Goal: Task Accomplishment & Management: Complete application form

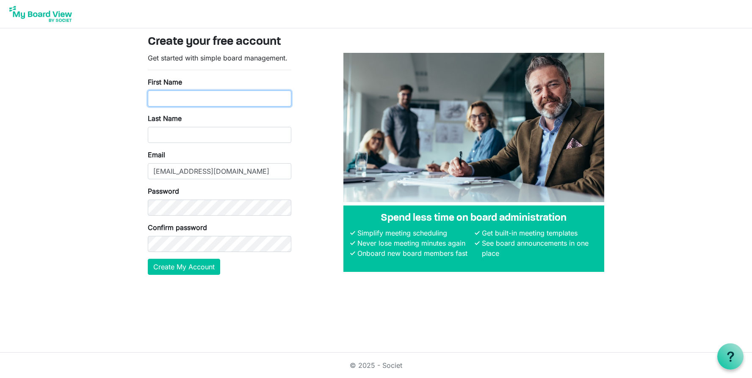
click at [223, 99] on input "First Name" at bounding box center [220, 99] width 144 height 16
type input "Lori"
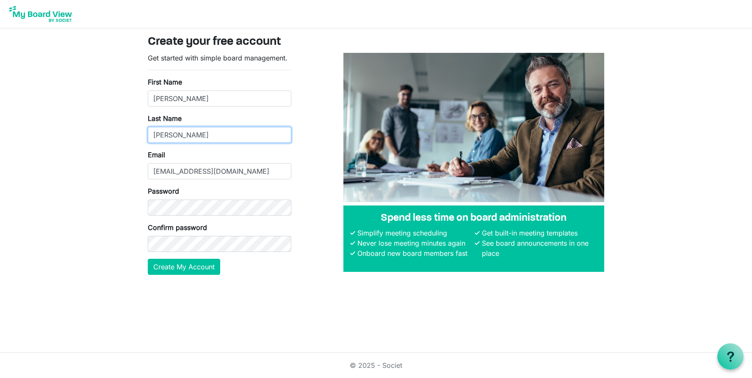
type input "Collins"
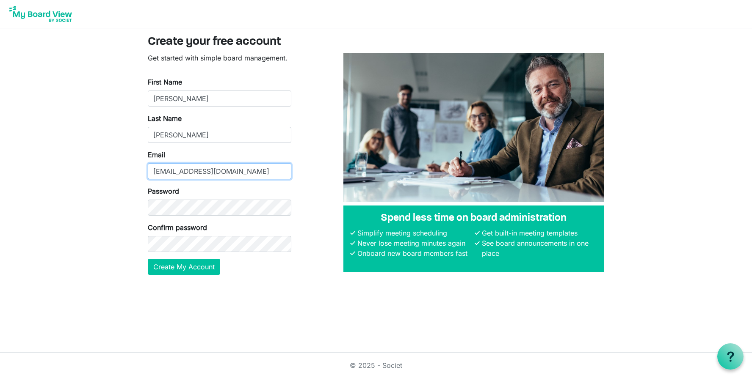
click at [243, 177] on input "collinl1@pitt.k12.nc.us" at bounding box center [220, 171] width 144 height 16
click at [265, 168] on input "collinl1@pitt.k12.nc.us" at bounding box center [220, 171] width 144 height 16
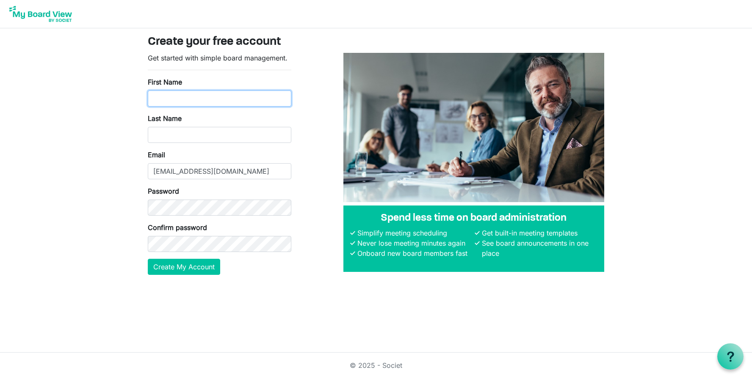
click at [224, 98] on input "First Name" at bounding box center [220, 99] width 144 height 16
type input "[PERSON_NAME]"
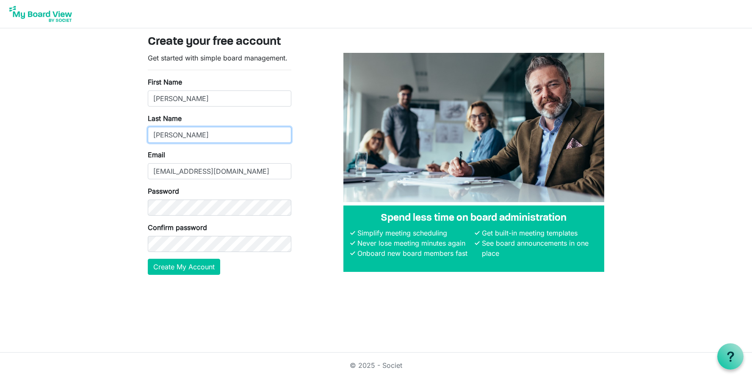
type input "Collins"
click at [196, 265] on button "Create My Account" at bounding box center [184, 267] width 72 height 16
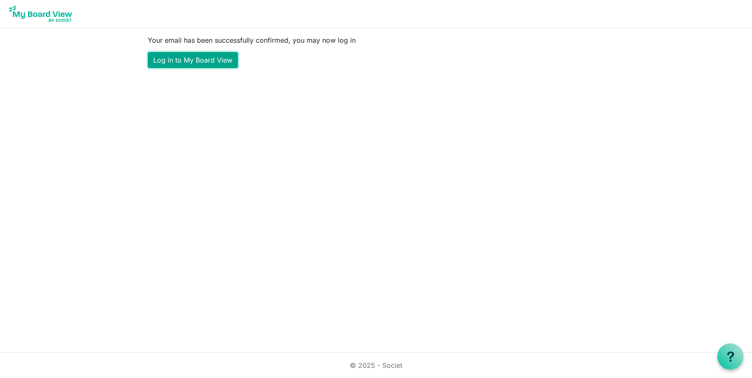
click at [204, 57] on link "Log in to My Board View" at bounding box center [193, 60] width 90 height 16
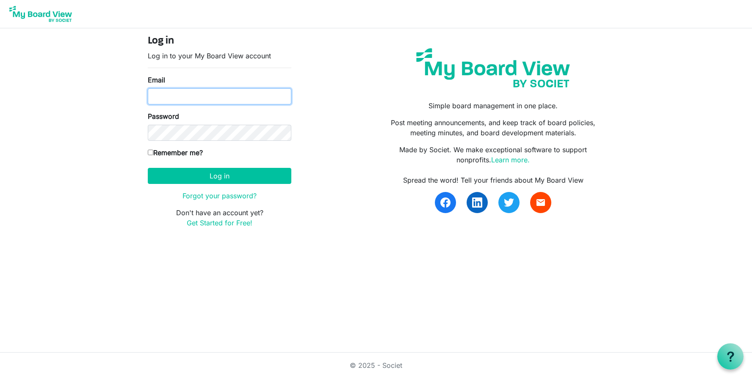
click at [196, 99] on input "Email" at bounding box center [220, 96] width 144 height 16
type input "collinl1@pitt.k12.nc.us"
click at [149, 152] on input "Remember me?" at bounding box center [151, 153] width 6 height 6
checkbox input "true"
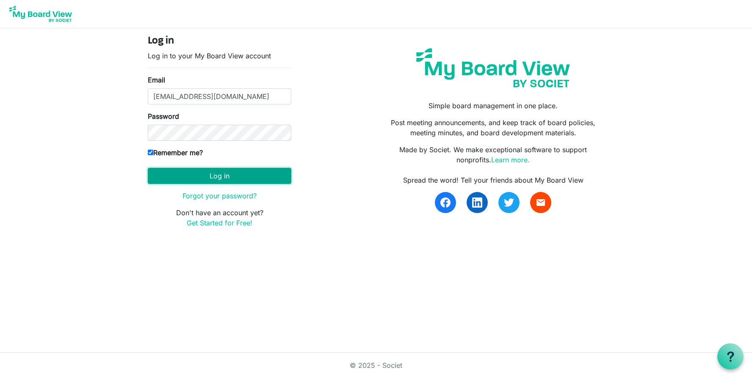
click at [174, 174] on button "Log in" at bounding box center [220, 176] width 144 height 16
click at [218, 177] on button "Log in" at bounding box center [220, 176] width 144 height 16
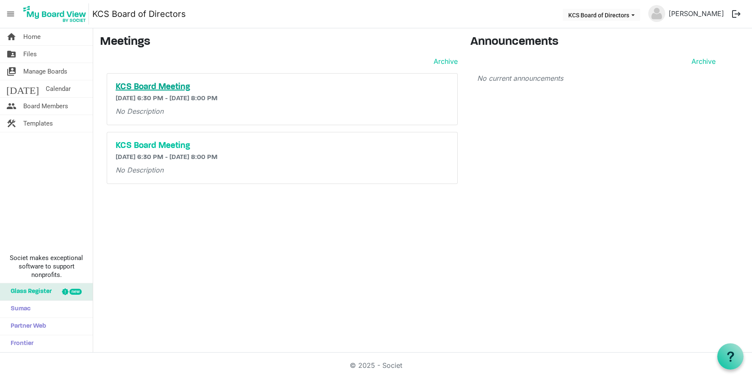
click at [130, 89] on h5 "KCS Board Meeting" at bounding box center [282, 87] width 333 height 10
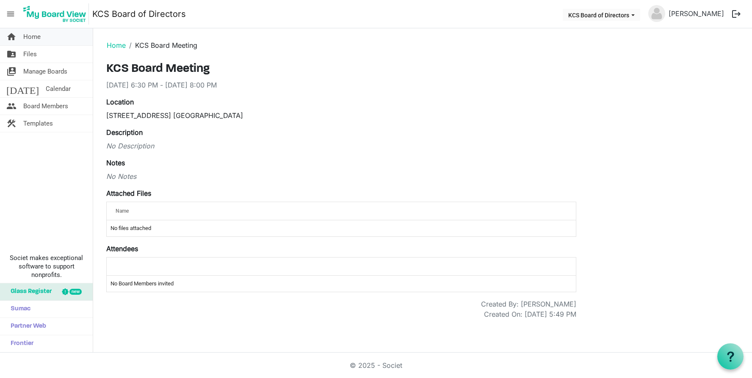
click at [31, 36] on span "Home" at bounding box center [31, 36] width 17 height 17
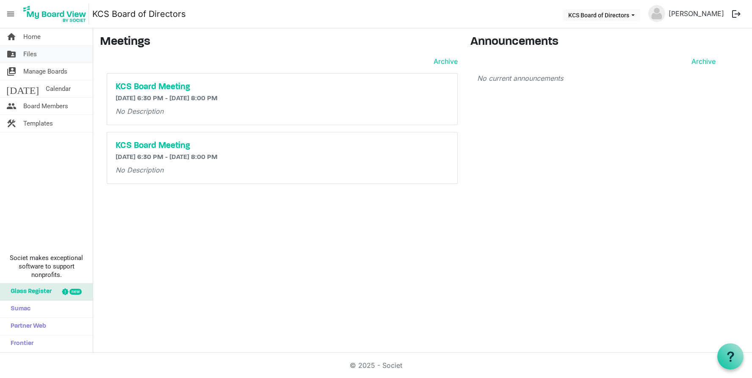
click at [33, 55] on span "Files" at bounding box center [30, 54] width 14 height 17
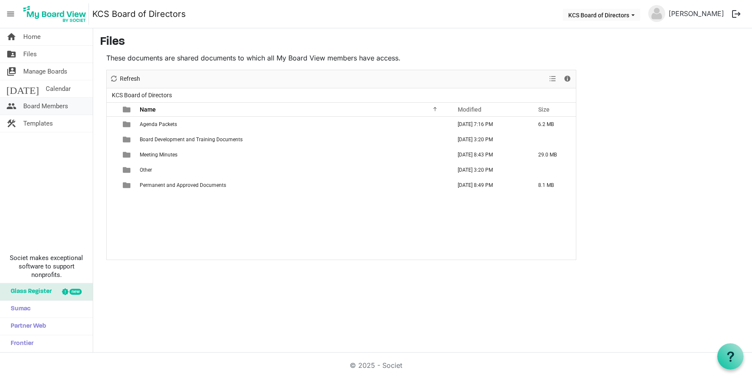
click at [54, 109] on span "Board Members" at bounding box center [45, 106] width 45 height 17
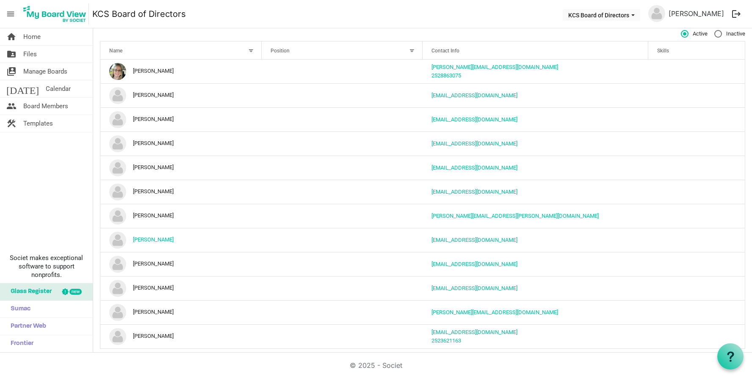
scroll to position [25, 0]
